Goal: Task Accomplishment & Management: Use online tool/utility

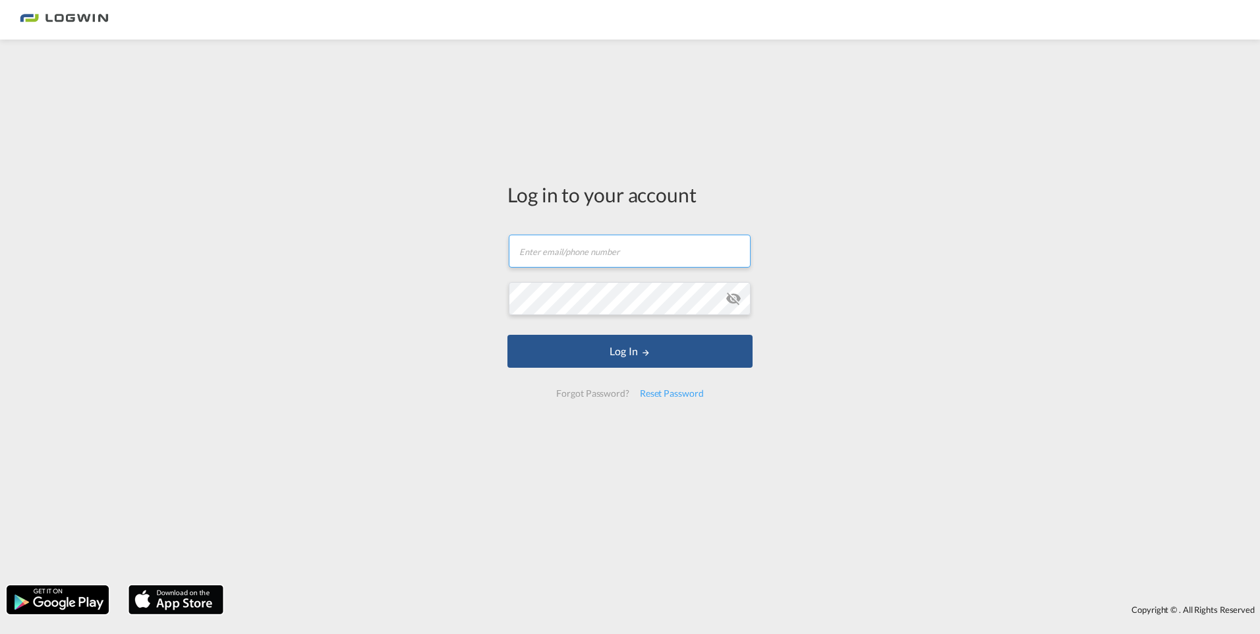
click at [584, 242] on input "text" at bounding box center [630, 251] width 242 height 33
click at [507, 335] on button "Log In" at bounding box center [629, 351] width 245 height 33
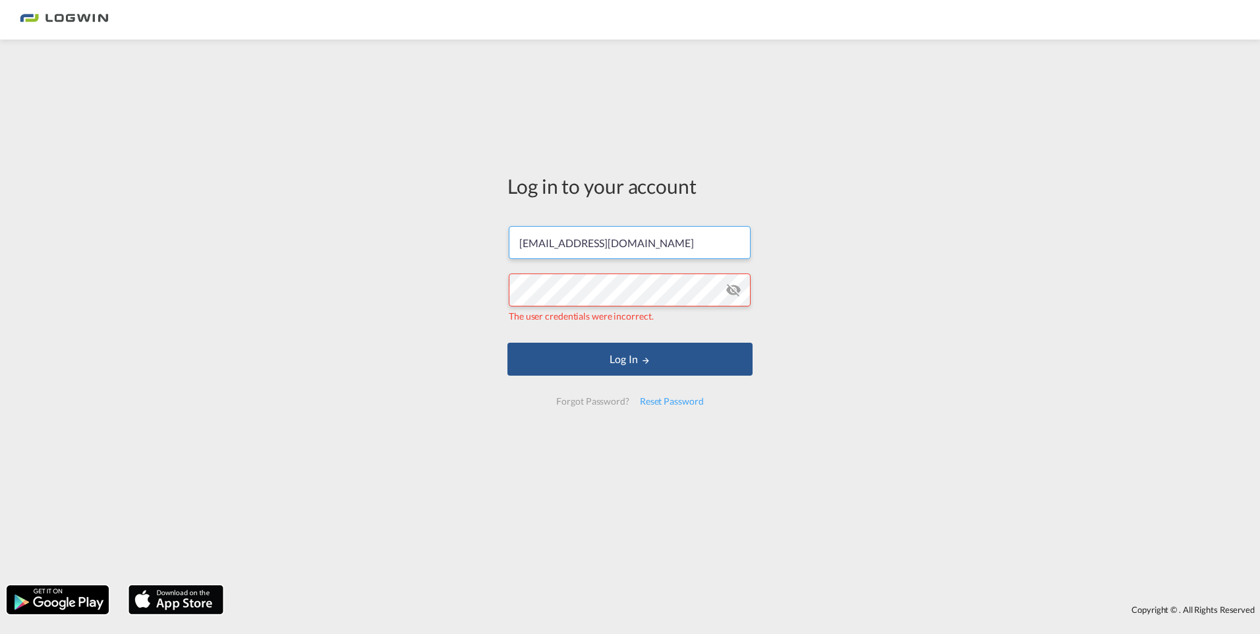
drag, startPoint x: 657, startPoint y: 254, endPoint x: 441, endPoint y: 261, distance: 216.2
click at [441, 261] on div "Log in to your account [EMAIL_ADDRESS][DOMAIN_NAME] The user credentials were i…" at bounding box center [630, 312] width 1260 height 532
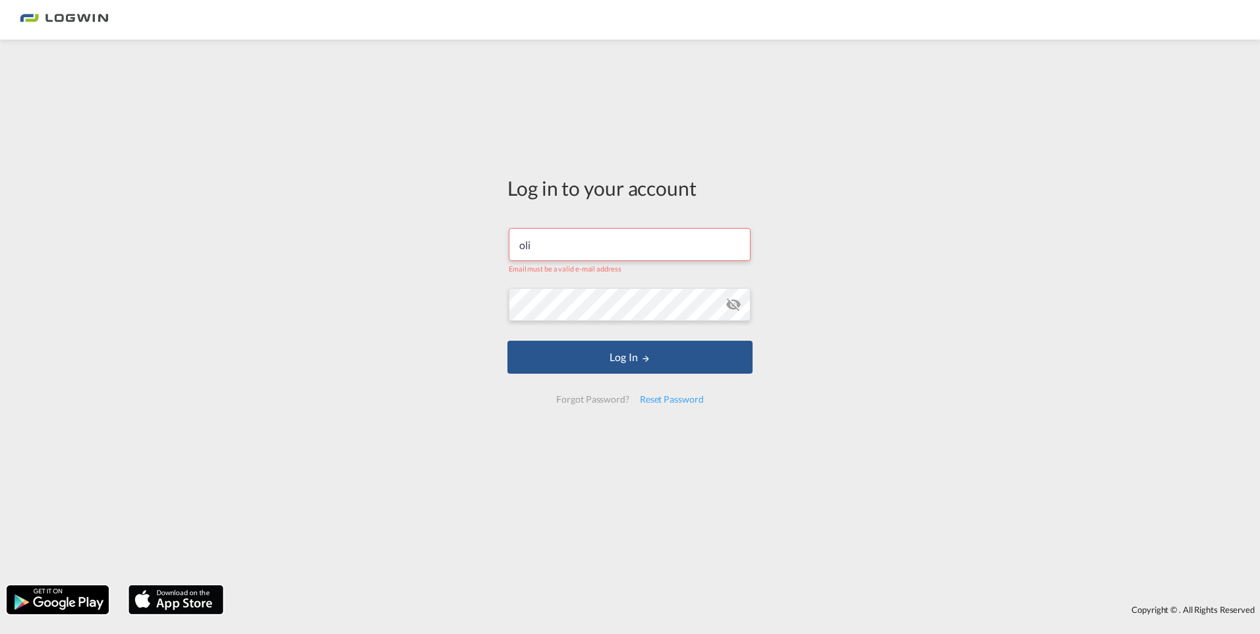
type input "[PERSON_NAME][EMAIL_ADDRESS][DOMAIN_NAME]"
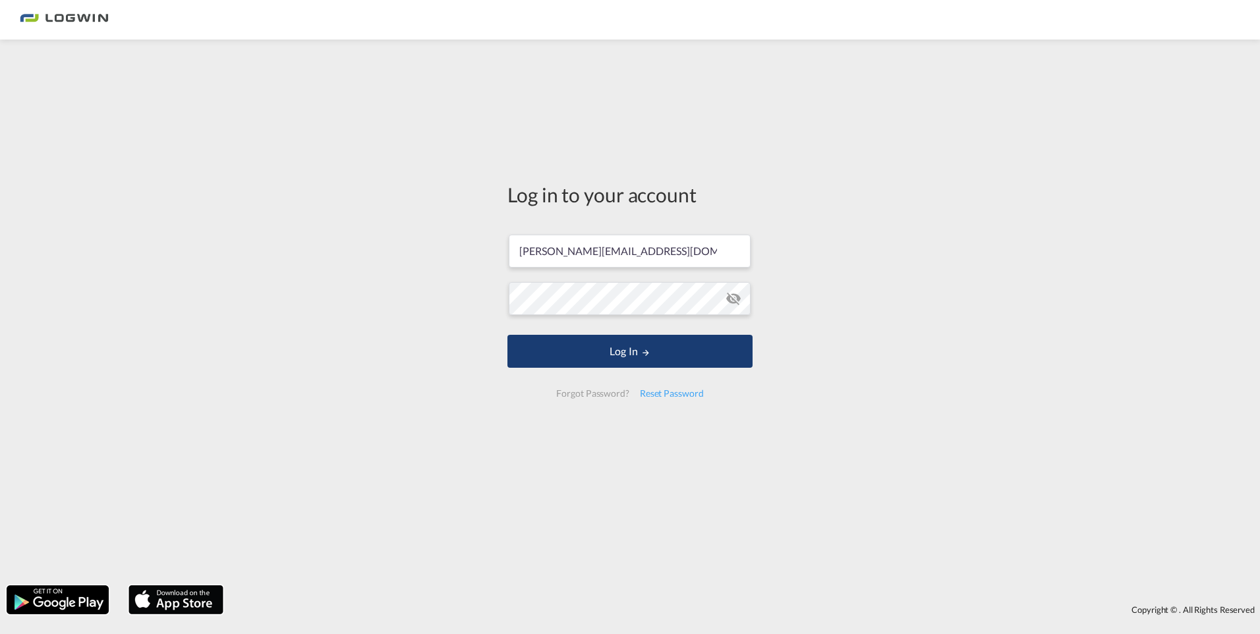
click at [700, 345] on button "Log In" at bounding box center [629, 351] width 245 height 33
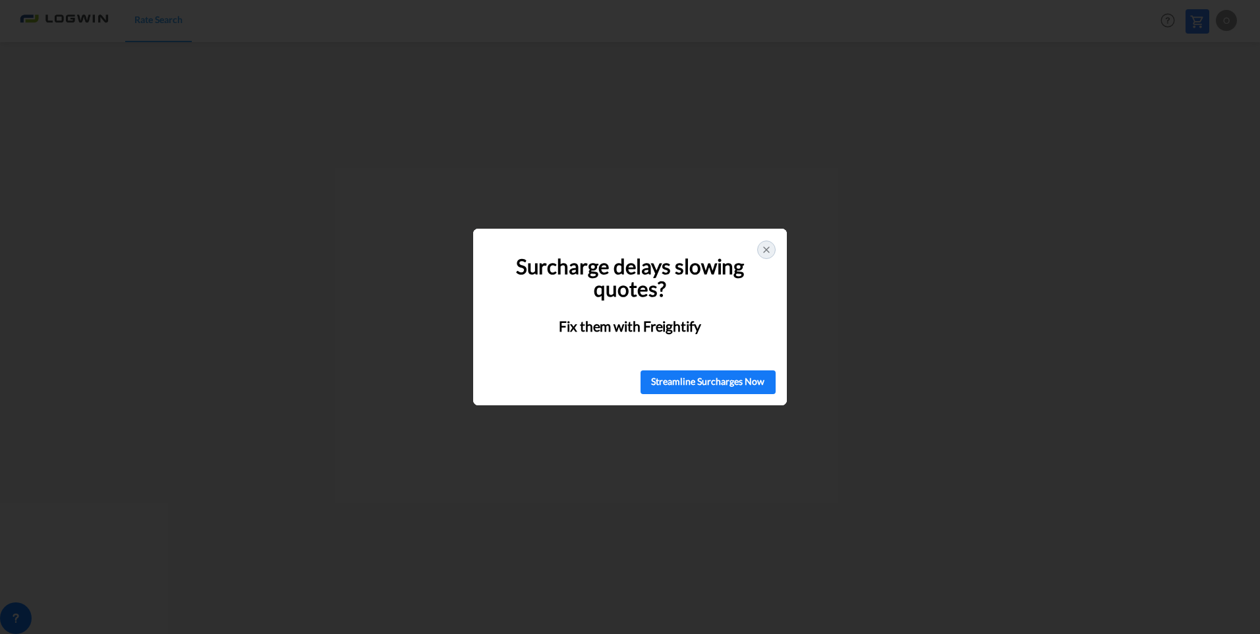
click at [769, 256] on div at bounding box center [766, 250] width 18 height 18
